Goal: Navigation & Orientation: Find specific page/section

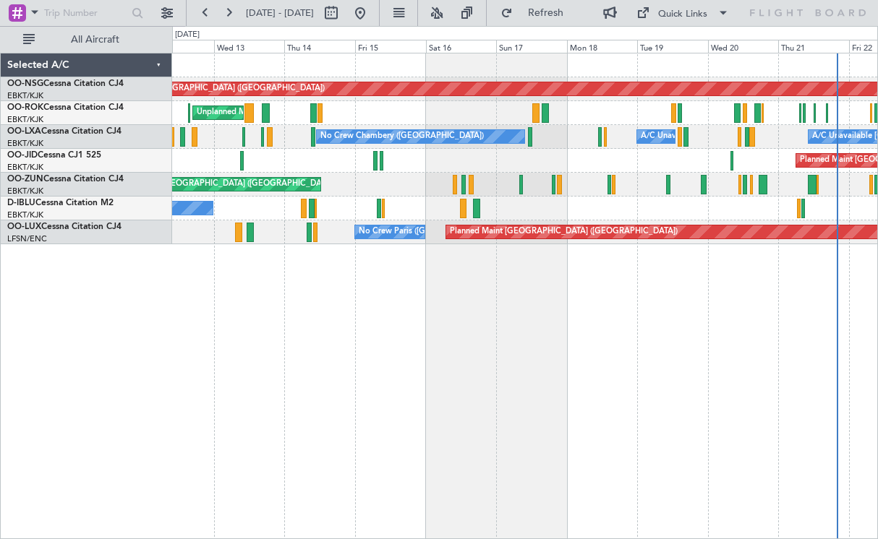
click at [600, 367] on div "Planned Maint [GEOGRAPHIC_DATA] ([GEOGRAPHIC_DATA]) Unplanned Maint [GEOGRAPHIC…" at bounding box center [525, 296] width 706 height 487
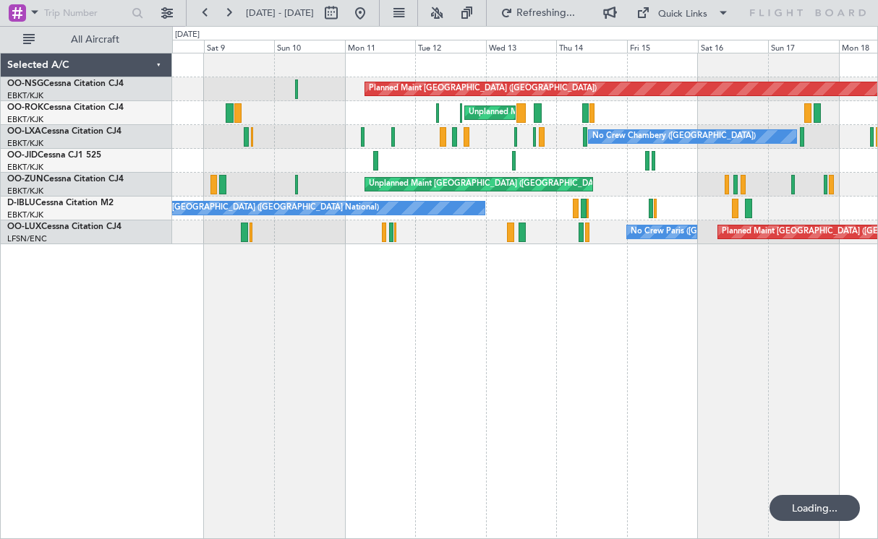
click at [727, 361] on div "Planned Maint [GEOGRAPHIC_DATA] ([GEOGRAPHIC_DATA]) Unplanned Maint [GEOGRAPHIC…" at bounding box center [525, 296] width 706 height 487
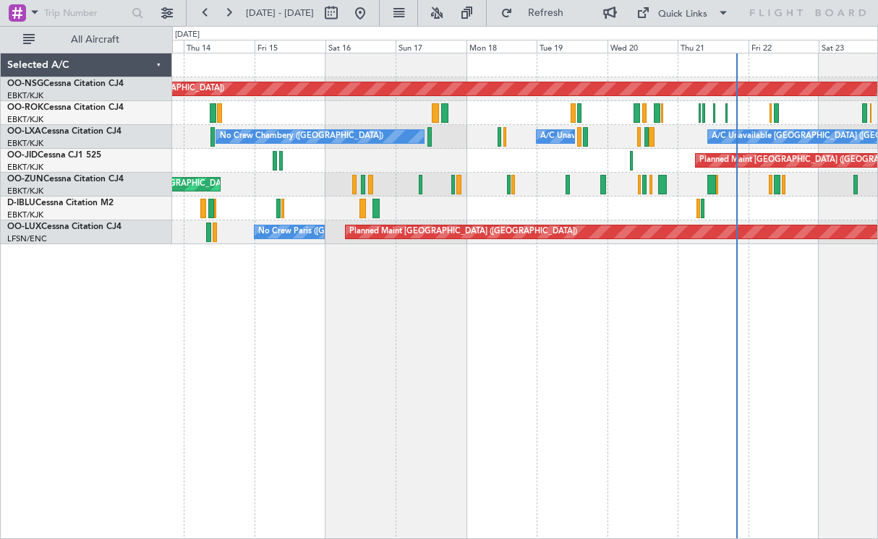
click at [231, 295] on div "Planned Maint [GEOGRAPHIC_DATA] ([GEOGRAPHIC_DATA]) Unplanned Maint [GEOGRAPHIC…" at bounding box center [525, 296] width 706 height 487
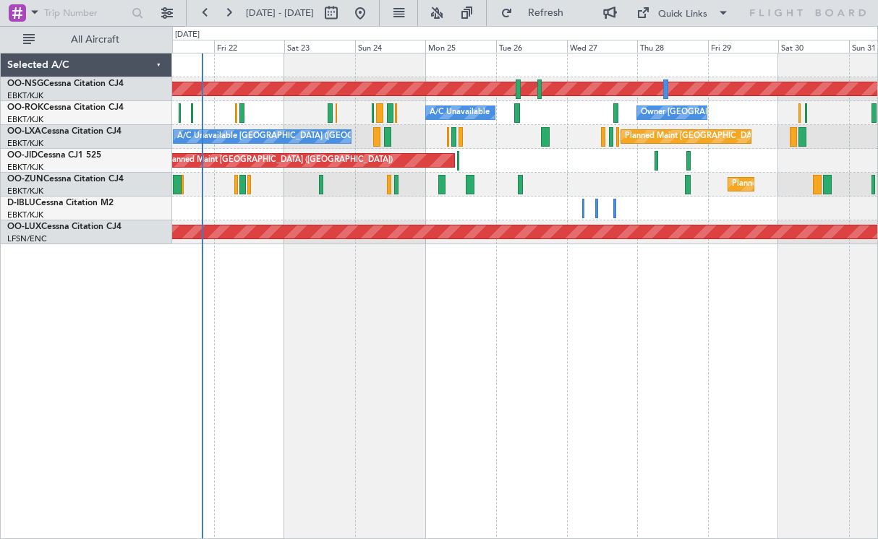
click at [217, 377] on div "Planned Maint [GEOGRAPHIC_DATA] ([GEOGRAPHIC_DATA]) A/C Unavailable Owner [GEOG…" at bounding box center [525, 296] width 706 height 487
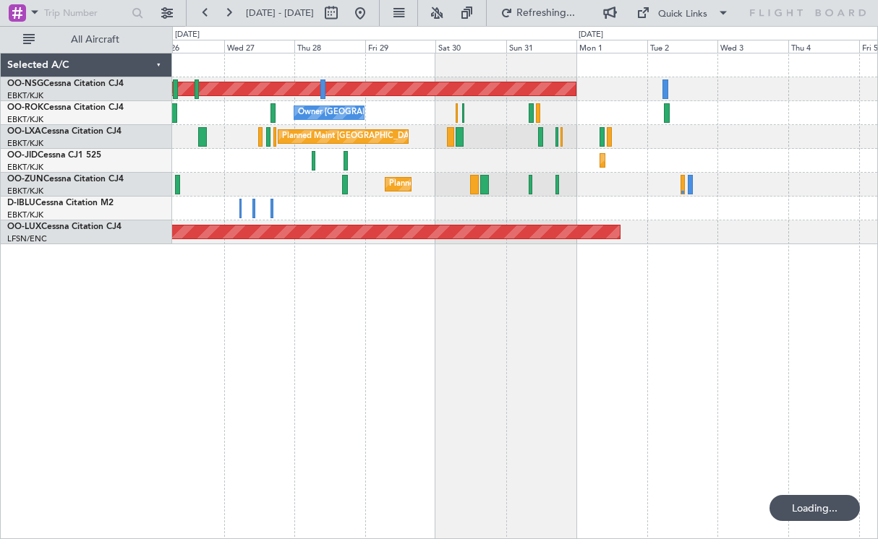
click at [225, 394] on div "Planned Maint [GEOGRAPHIC_DATA] ([GEOGRAPHIC_DATA]) Owner [GEOGRAPHIC_DATA]-[GE…" at bounding box center [525, 296] width 706 height 487
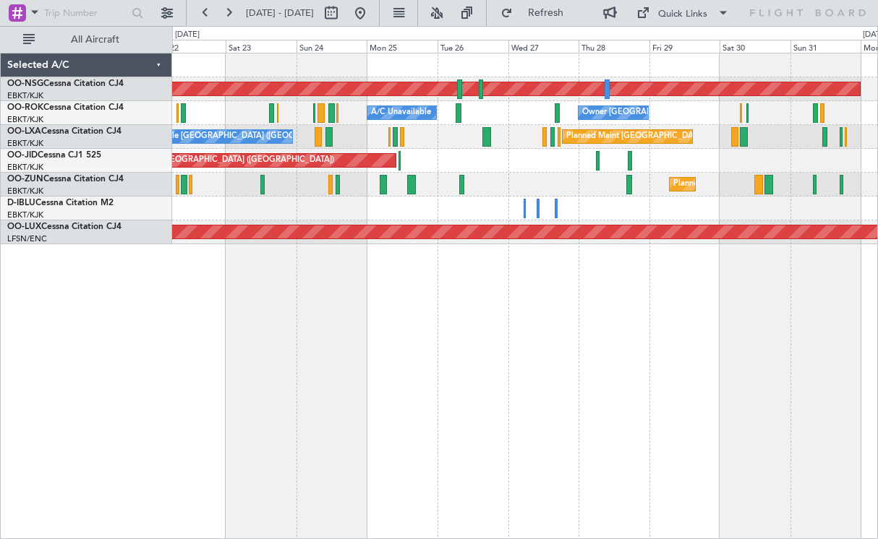
click at [728, 395] on div "Planned Maint [GEOGRAPHIC_DATA] ([GEOGRAPHIC_DATA]) Owner [GEOGRAPHIC_DATA]-[GE…" at bounding box center [525, 296] width 706 height 487
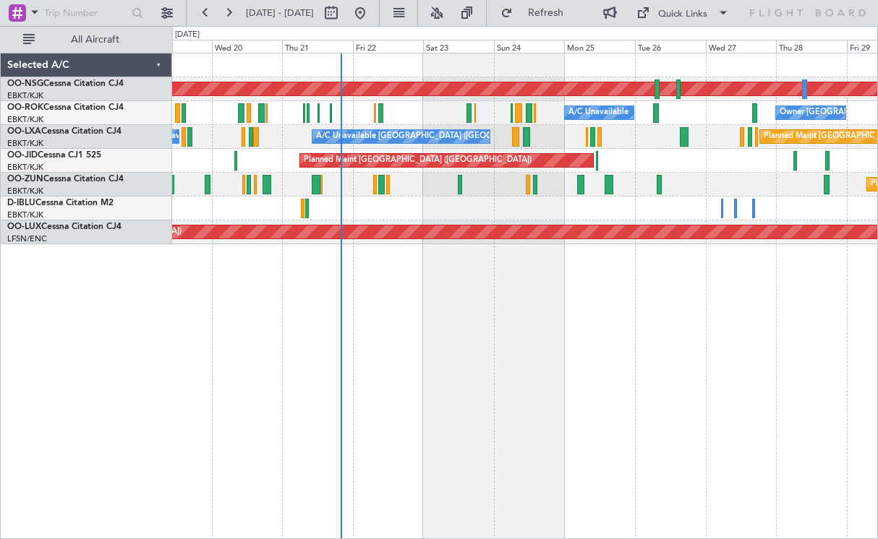
click at [586, 340] on div "Planned Maint [GEOGRAPHIC_DATA] ([GEOGRAPHIC_DATA]) Owner [GEOGRAPHIC_DATA]-[GE…" at bounding box center [525, 296] width 706 height 487
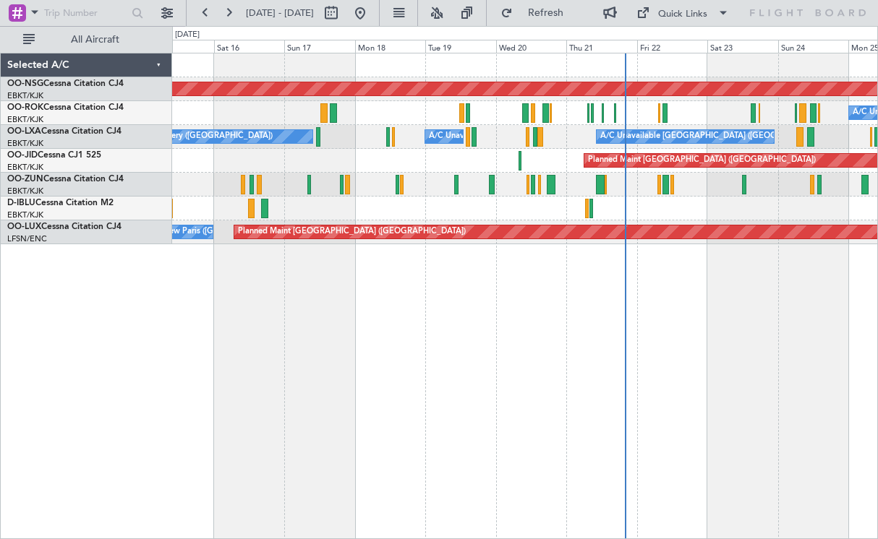
click at [660, 329] on div "Planned Maint [GEOGRAPHIC_DATA] ([GEOGRAPHIC_DATA]) A/C Unavailable Unplanned M…" at bounding box center [525, 296] width 706 height 487
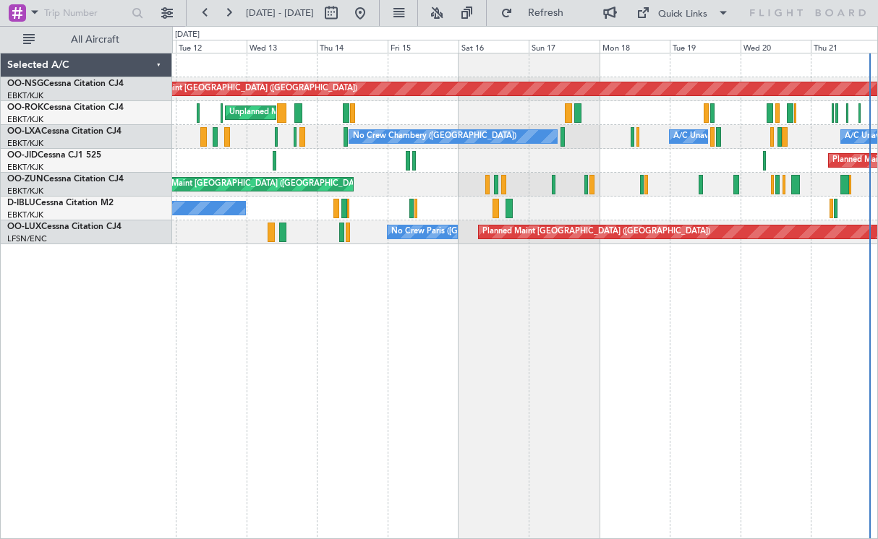
click at [623, 319] on div "Planned Maint [GEOGRAPHIC_DATA] ([GEOGRAPHIC_DATA]) Unplanned Maint [GEOGRAPHIC…" at bounding box center [525, 296] width 706 height 487
click at [435, 320] on div "Planned Maint [GEOGRAPHIC_DATA] ([GEOGRAPHIC_DATA]) Unplanned Maint [GEOGRAPHIC…" at bounding box center [525, 296] width 706 height 487
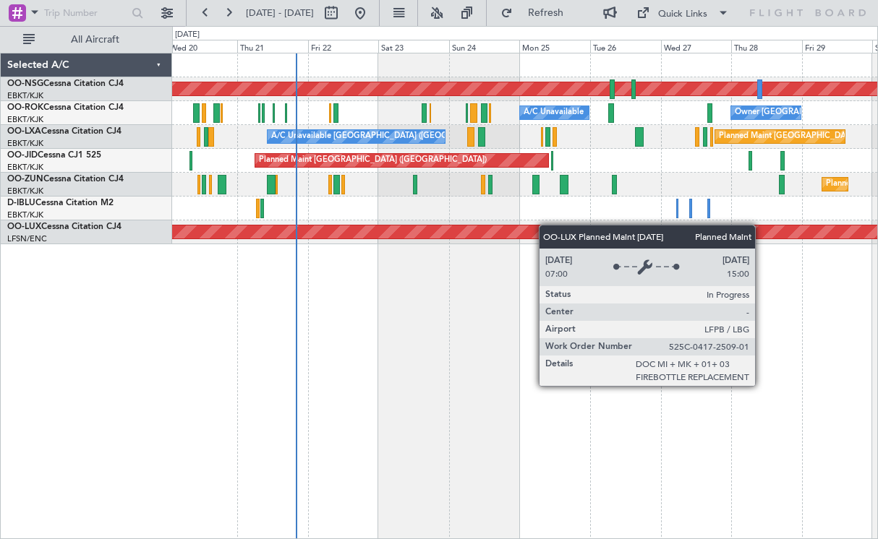
click at [354, 234] on div "Planned Maint [GEOGRAPHIC_DATA] ([GEOGRAPHIC_DATA]) A/C Unavailable Owner [GEOG…" at bounding box center [524, 148] width 705 height 191
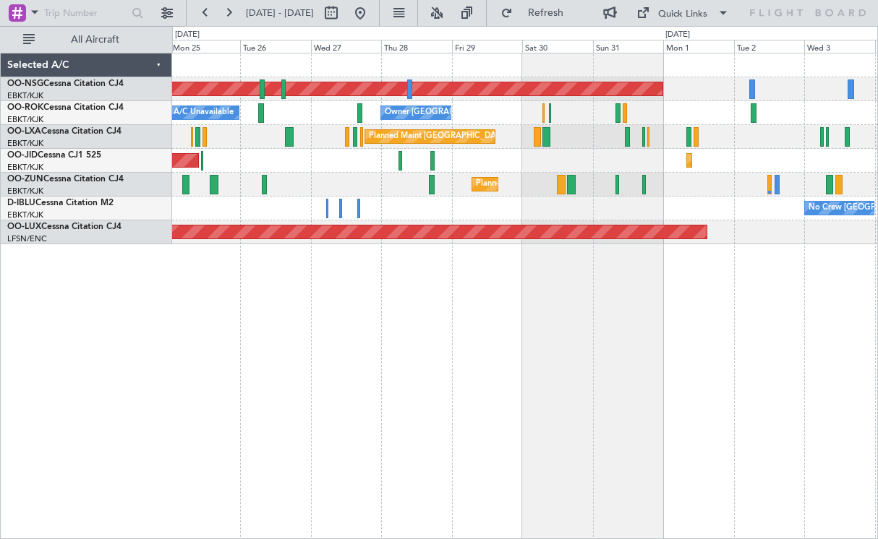
click at [455, 221] on div "Planned Maint [GEOGRAPHIC_DATA] ([GEOGRAPHIC_DATA]) A/C Unavailable Owner [GEOG…" at bounding box center [524, 148] width 705 height 191
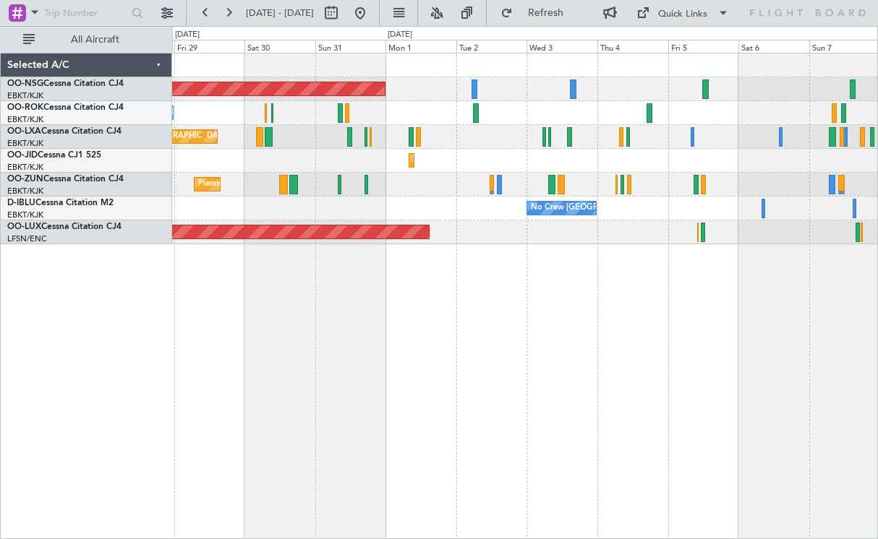
click at [324, 350] on div "Planned Maint [GEOGRAPHIC_DATA] ([GEOGRAPHIC_DATA]) Owner [GEOGRAPHIC_DATA]-[GE…" at bounding box center [525, 296] width 706 height 487
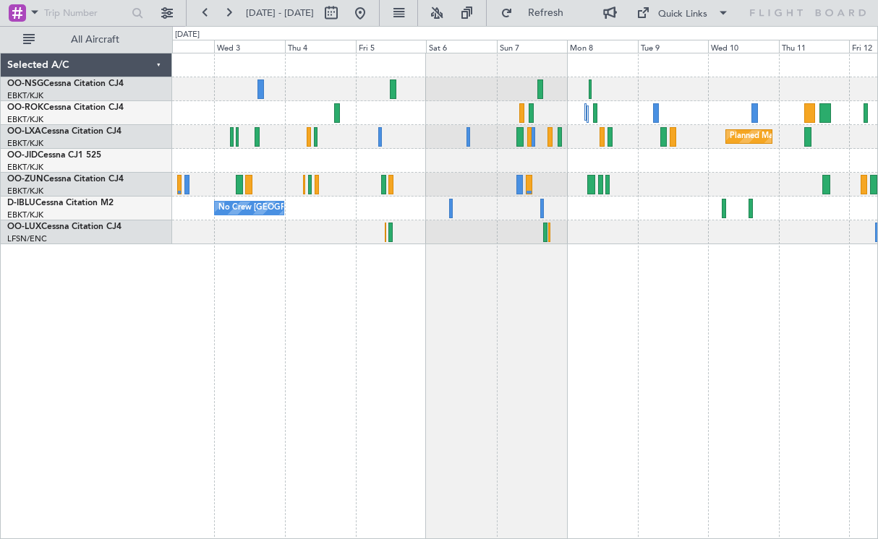
click at [687, 174] on div at bounding box center [524, 185] width 705 height 24
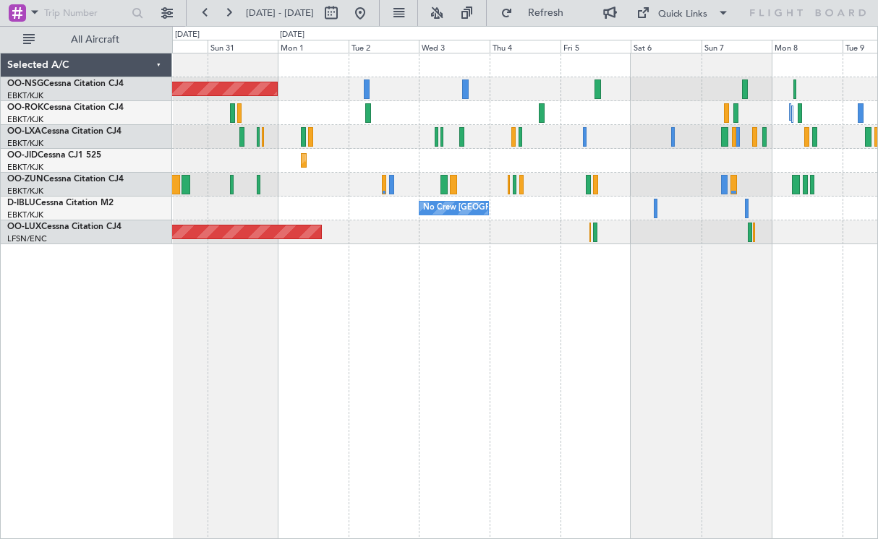
click at [649, 253] on div "Planned Maint [GEOGRAPHIC_DATA] ([GEOGRAPHIC_DATA]) Owner [GEOGRAPHIC_DATA]-[GE…" at bounding box center [525, 296] width 706 height 487
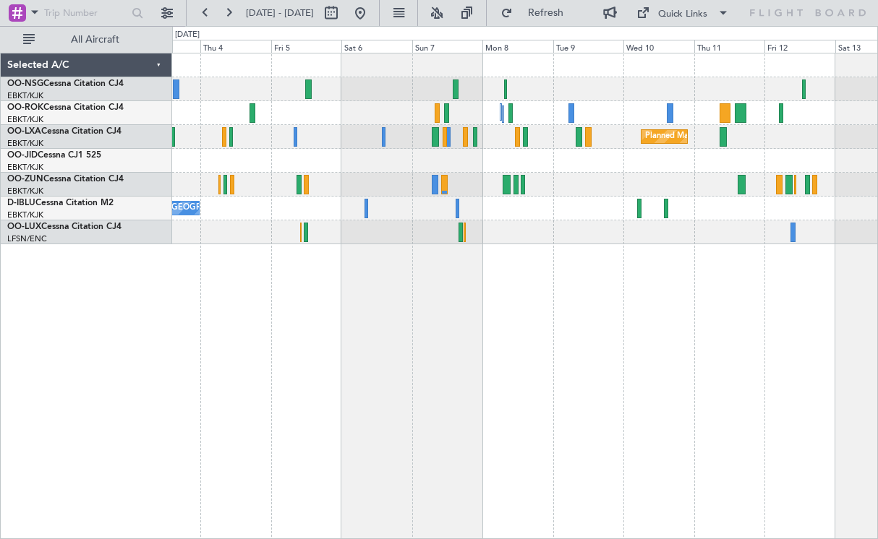
click at [380, 134] on div "Planned Maint [GEOGRAPHIC_DATA] ([GEOGRAPHIC_DATA]) Planned Maint [GEOGRAPHIC_D…" at bounding box center [524, 148] width 705 height 191
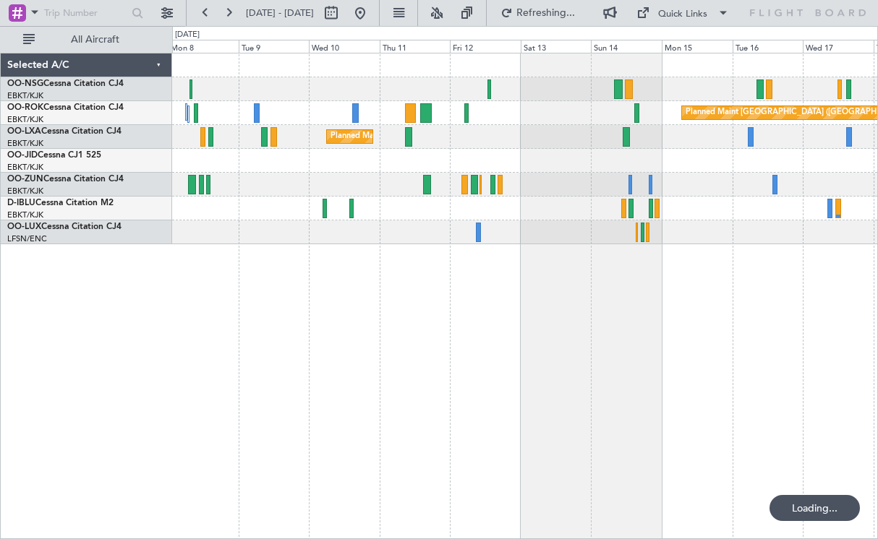
click at [231, 153] on div "Planned Maint [GEOGRAPHIC_DATA] ([GEOGRAPHIC_DATA]) Planned Maint [GEOGRAPHIC_D…" at bounding box center [524, 148] width 705 height 191
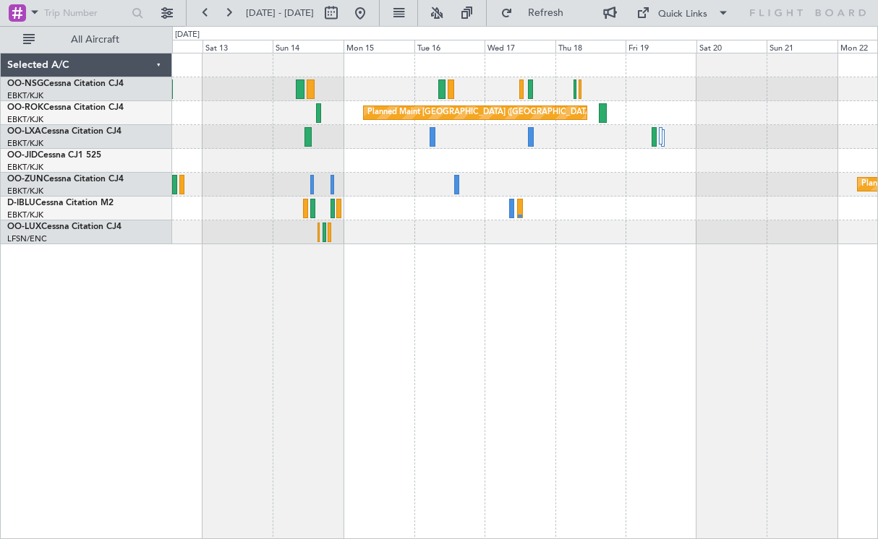
click at [365, 153] on div at bounding box center [524, 161] width 705 height 24
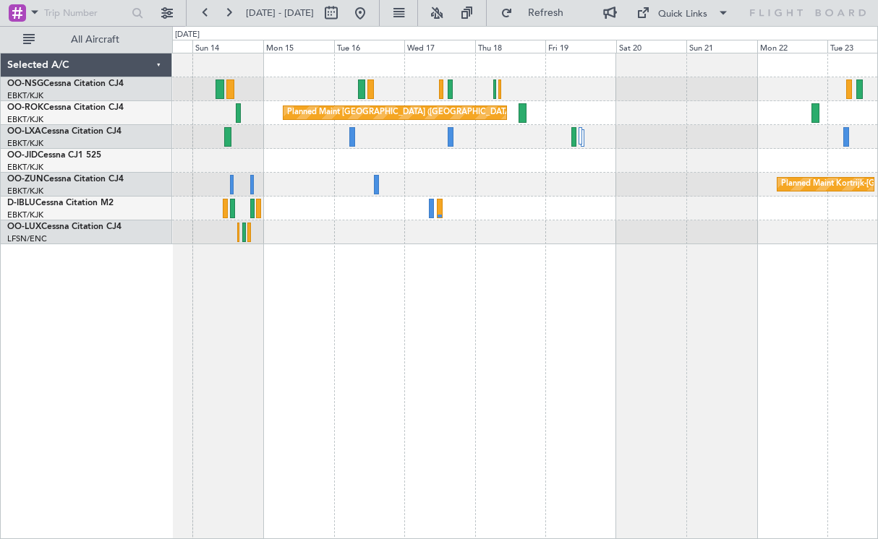
click at [583, 161] on div "Planned Maint [GEOGRAPHIC_DATA] ([GEOGRAPHIC_DATA]) Planned Maint [GEOGRAPHIC_D…" at bounding box center [524, 148] width 705 height 191
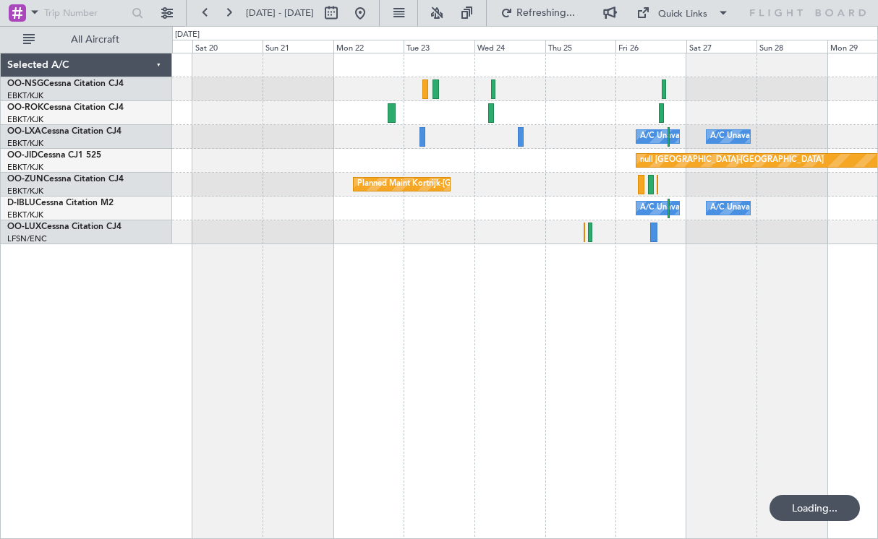
click at [452, 147] on div "A/C Unavailable [GEOGRAPHIC_DATA] ([GEOGRAPHIC_DATA] National) A/C Unavailable" at bounding box center [524, 137] width 705 height 24
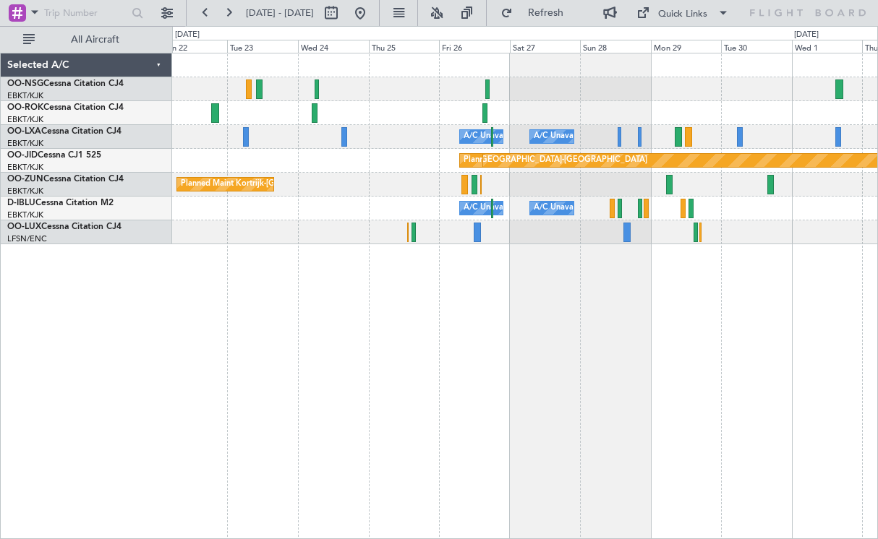
click at [598, 270] on div "A/C Unavailable [GEOGRAPHIC_DATA] ([GEOGRAPHIC_DATA] National) A/C Unavailable …" at bounding box center [525, 296] width 706 height 487
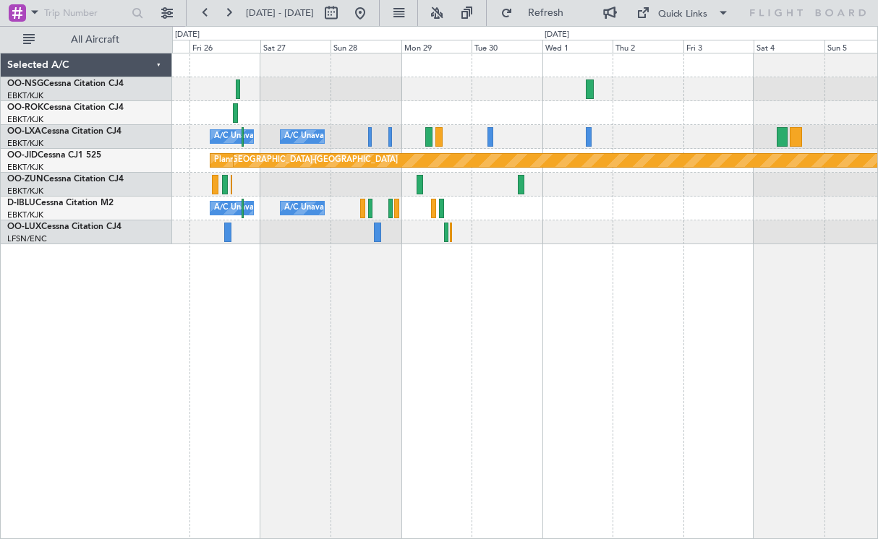
click at [610, 146] on div "A/C Unavailable [GEOGRAPHIC_DATA] ([GEOGRAPHIC_DATA] National) A/C Unavailable" at bounding box center [524, 137] width 705 height 24
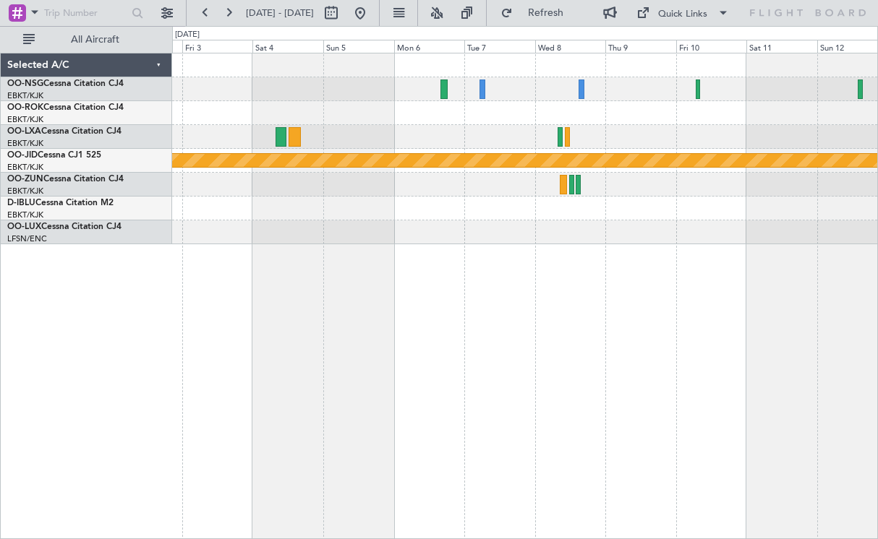
click at [298, 106] on div at bounding box center [524, 113] width 705 height 24
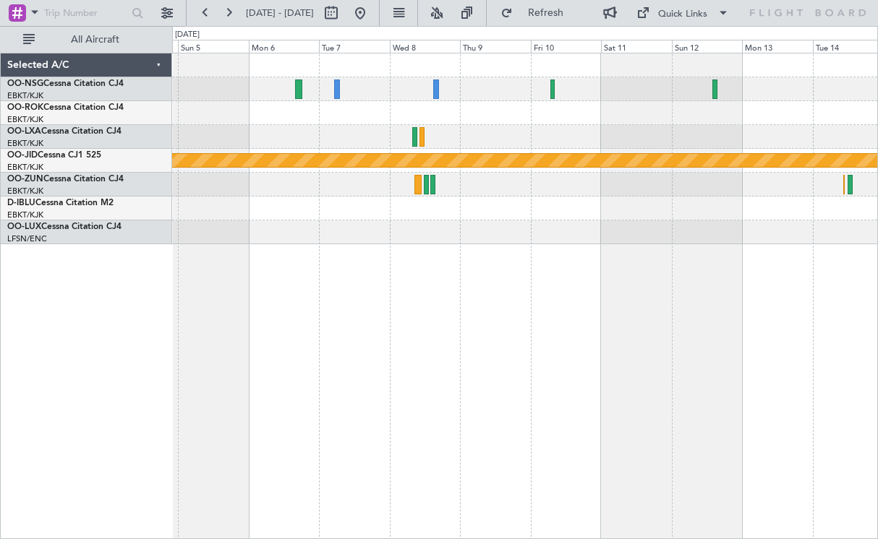
click at [656, 140] on div "null [GEOGRAPHIC_DATA]-[GEOGRAPHIC_DATA] Planned Maint [GEOGRAPHIC_DATA] ([GEOG…" at bounding box center [524, 148] width 705 height 191
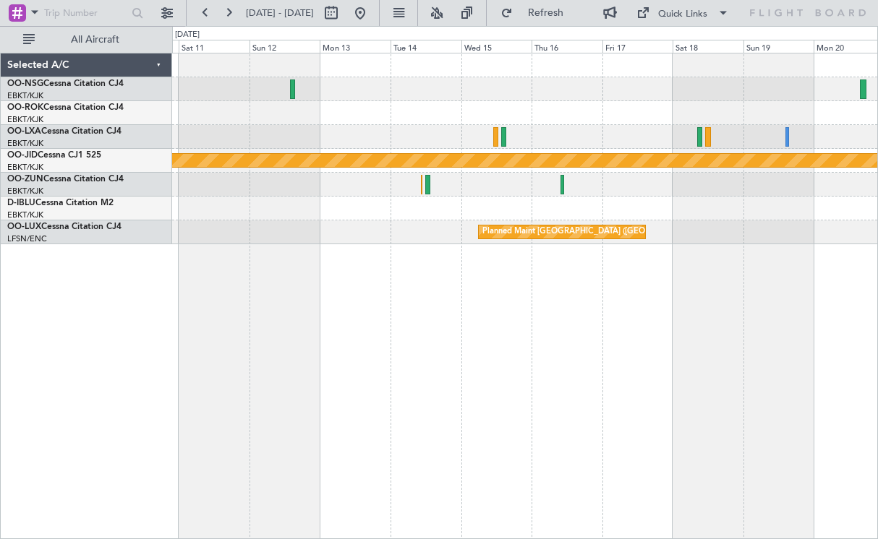
click at [364, 261] on div "null [GEOGRAPHIC_DATA]-[GEOGRAPHIC_DATA] Planned Maint [GEOGRAPHIC_DATA] ([GEOG…" at bounding box center [525, 296] width 706 height 487
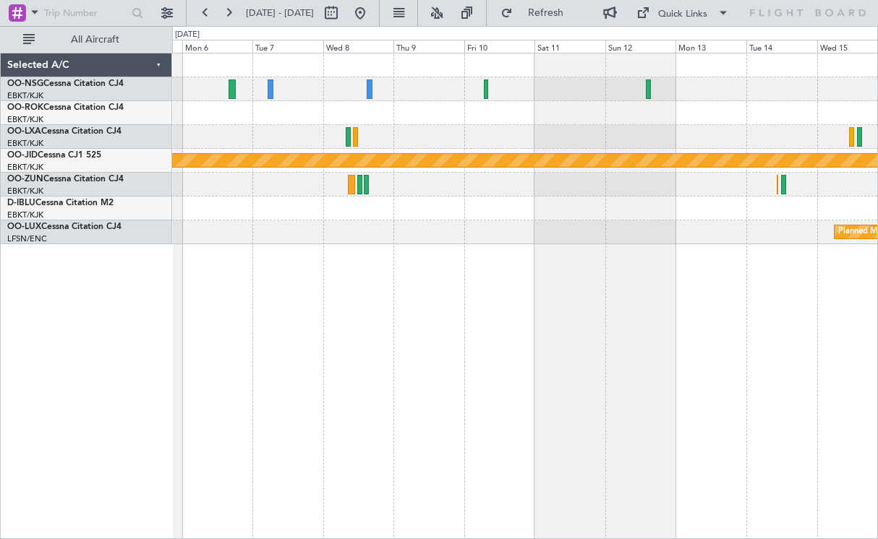
click at [706, 369] on div "null [GEOGRAPHIC_DATA]-[GEOGRAPHIC_DATA] Planned Maint [GEOGRAPHIC_DATA] ([GEOG…" at bounding box center [525, 296] width 706 height 487
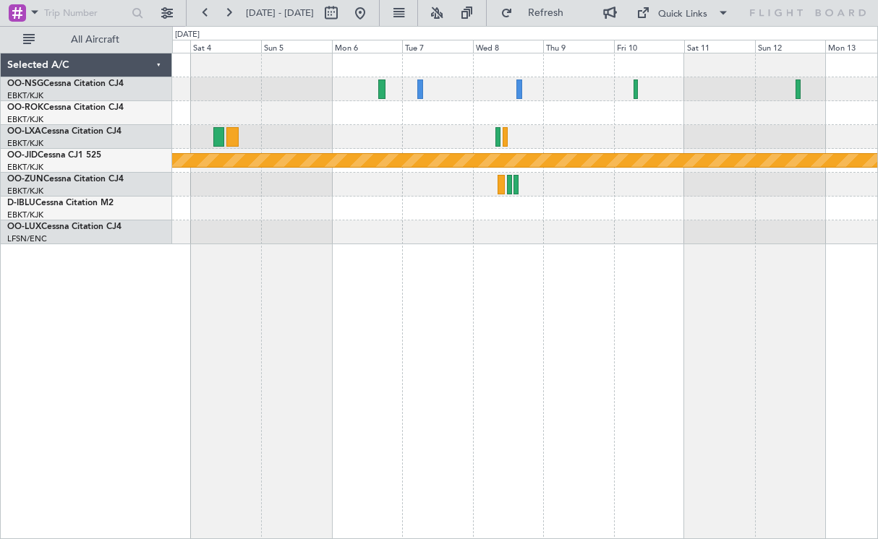
click at [696, 320] on div "null [GEOGRAPHIC_DATA]-[GEOGRAPHIC_DATA] Planned Maint [GEOGRAPHIC_DATA] ([GEOG…" at bounding box center [525, 296] width 706 height 487
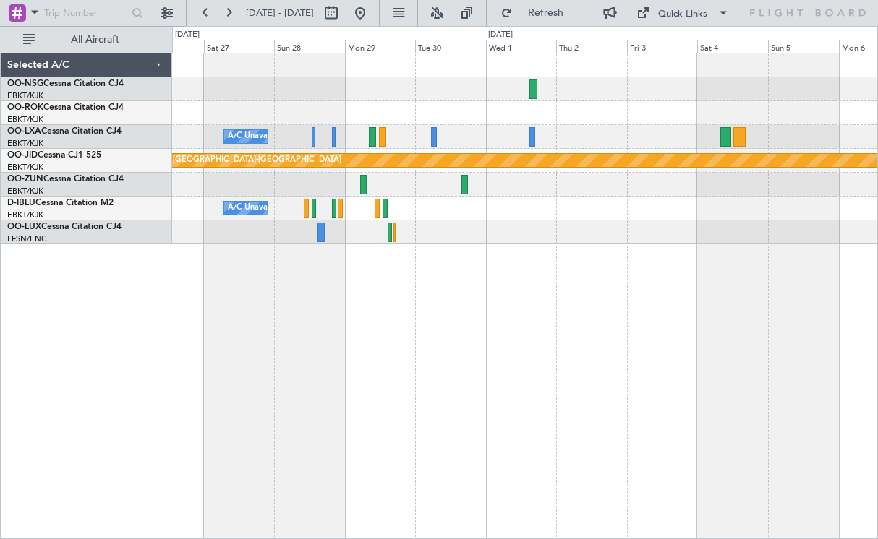
click at [739, 291] on div "A/C Unavailable null [GEOGRAPHIC_DATA]-[GEOGRAPHIC_DATA] A/C Unavailable [GEOGR…" at bounding box center [525, 296] width 706 height 487
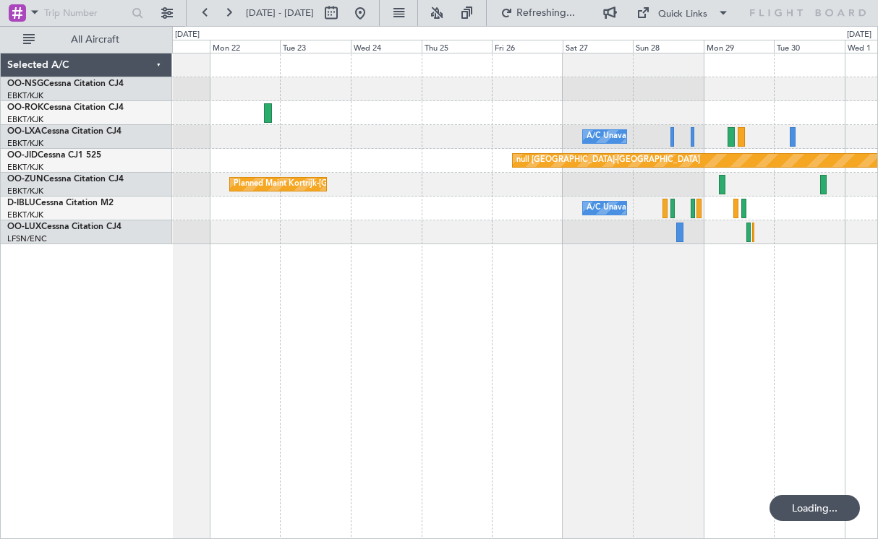
click at [533, 300] on div "A/C Unavailable null [GEOGRAPHIC_DATA]-[GEOGRAPHIC_DATA] Planned Maint [GEOGRAP…" at bounding box center [525, 296] width 706 height 487
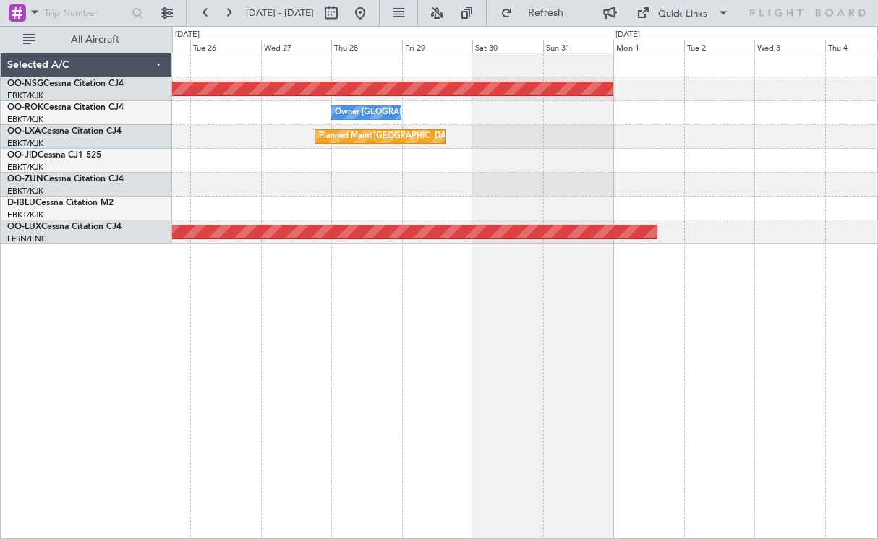
click at [839, 281] on div "Planned Maint [GEOGRAPHIC_DATA] ([GEOGRAPHIC_DATA]) Owner [GEOGRAPHIC_DATA]-[GE…" at bounding box center [525, 296] width 706 height 487
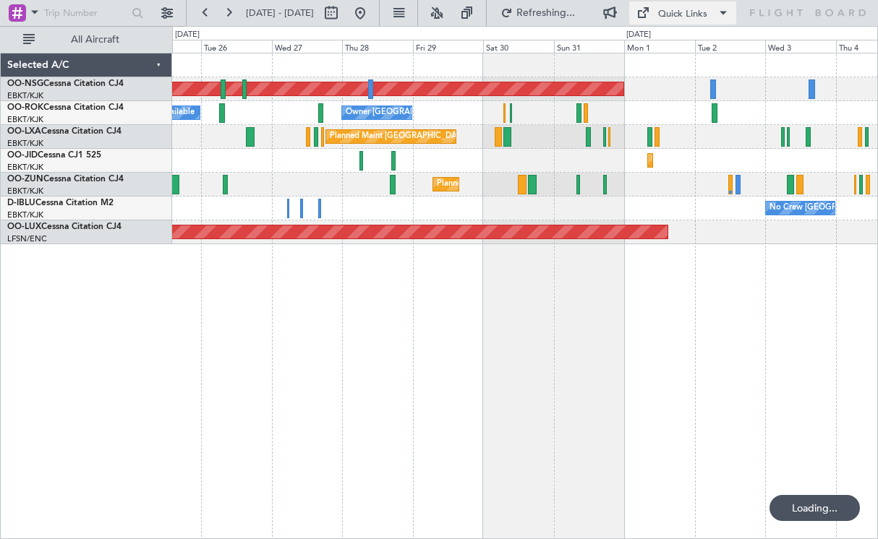
click at [689, 16] on div "Quick Links" at bounding box center [682, 14] width 49 height 14
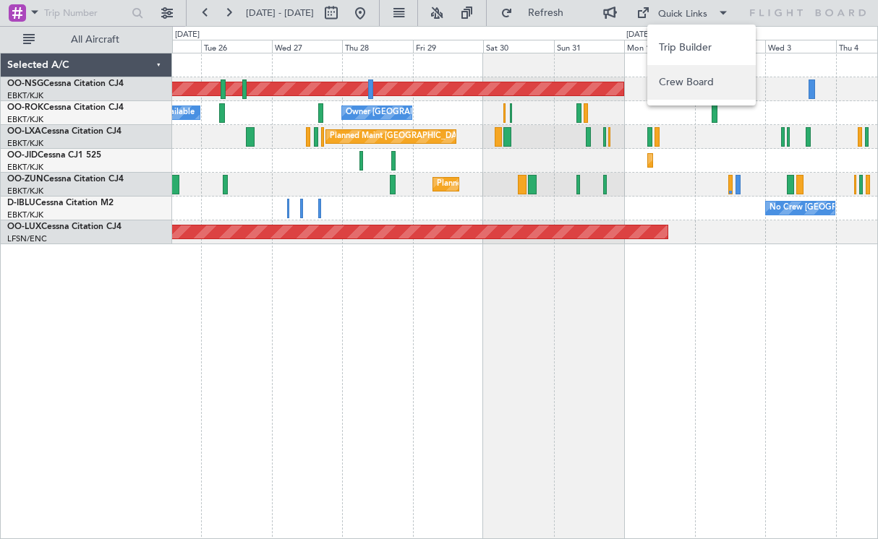
click at [677, 78] on button "Crew Board" at bounding box center [701, 82] width 108 height 35
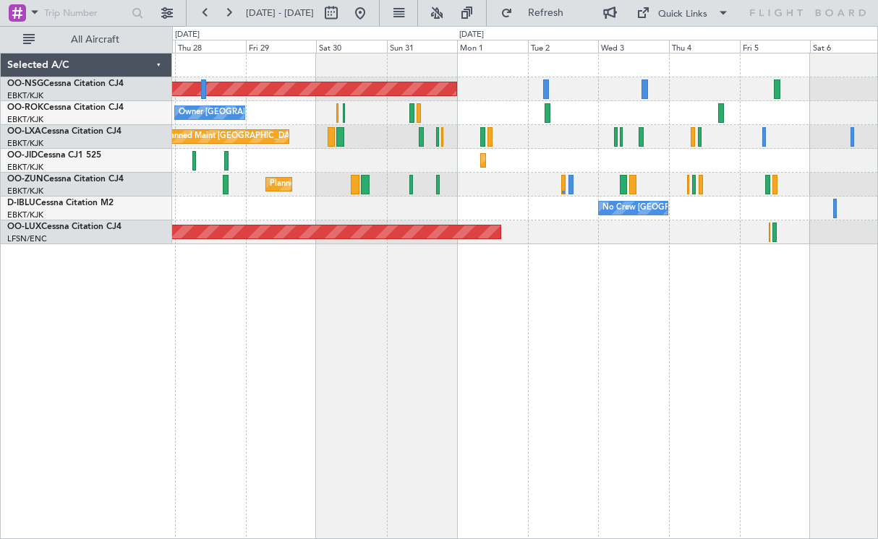
click at [338, 307] on div "Planned Maint [GEOGRAPHIC_DATA] ([GEOGRAPHIC_DATA]) Owner [GEOGRAPHIC_DATA]-[GE…" at bounding box center [525, 296] width 706 height 487
